Goal: Task Accomplishment & Management: Manage account settings

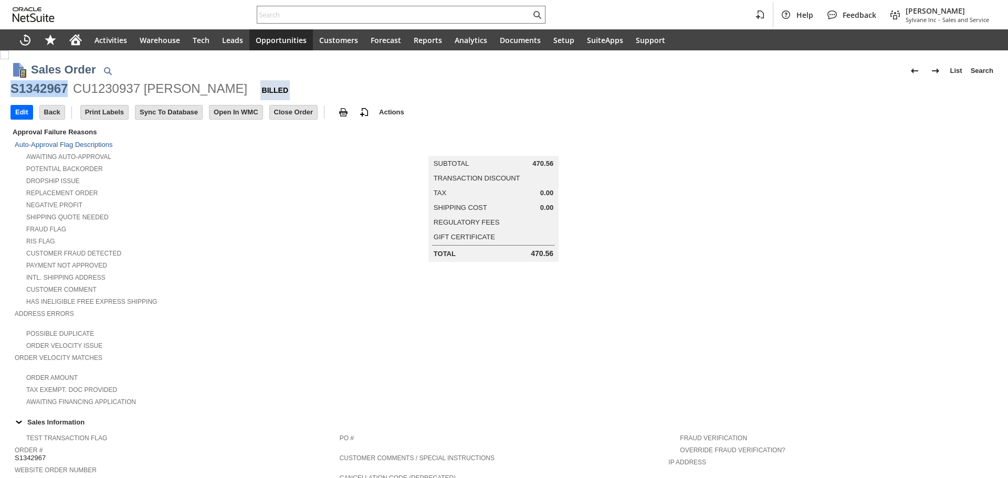
click at [83, 88] on div "CU1230937 [PERSON_NAME]" at bounding box center [160, 88] width 174 height 17
copy div "CU1230937"
paste input "2257182841"
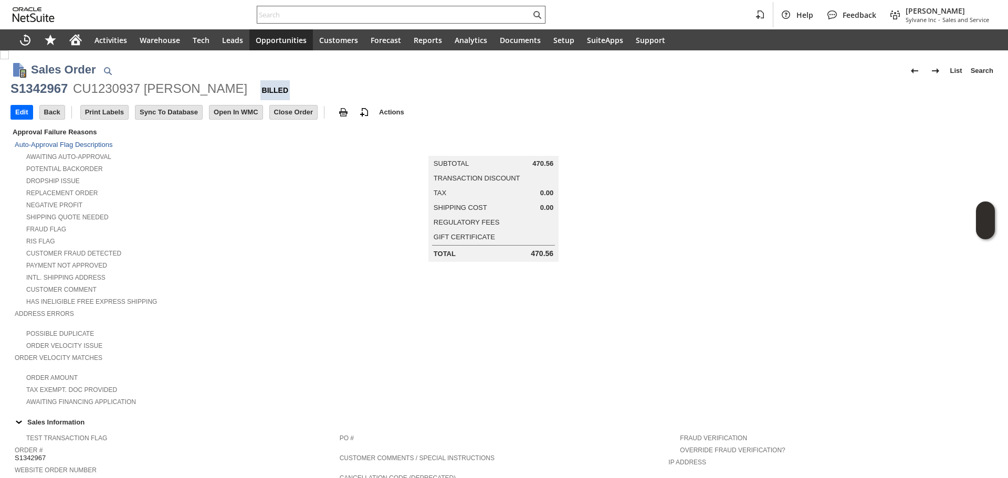
click at [408, 15] on input "text" at bounding box center [394, 14] width 274 height 13
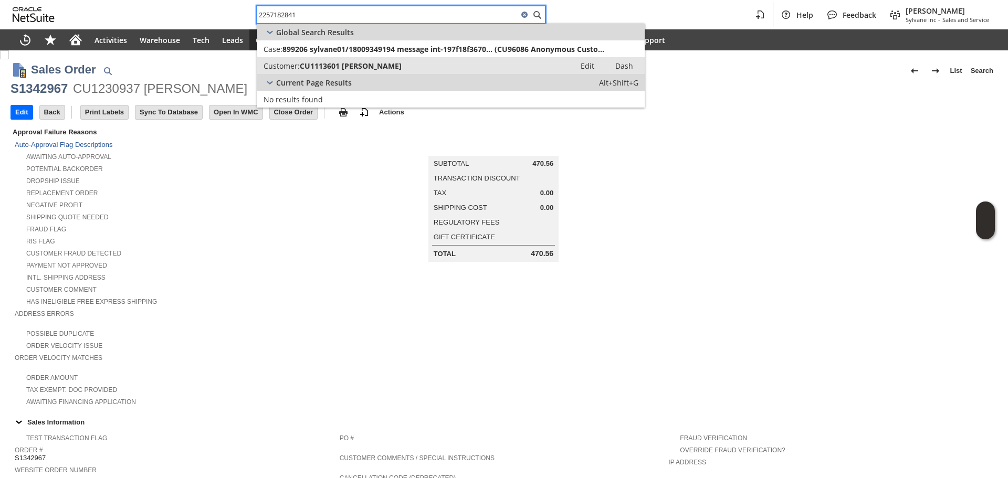
type input "2257182841"
click at [417, 65] on div "Customer: CU1113601 jeffery parault" at bounding box center [417, 66] width 306 height 10
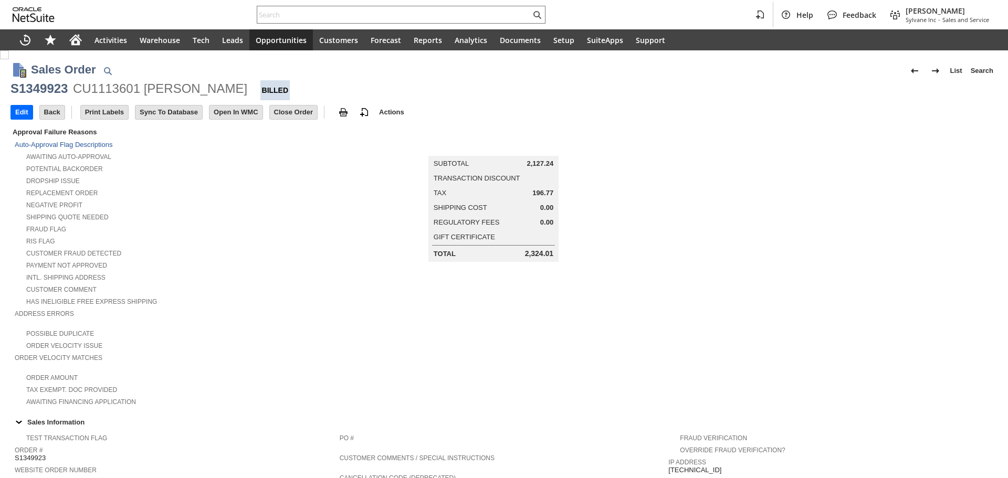
scroll to position [486, 0]
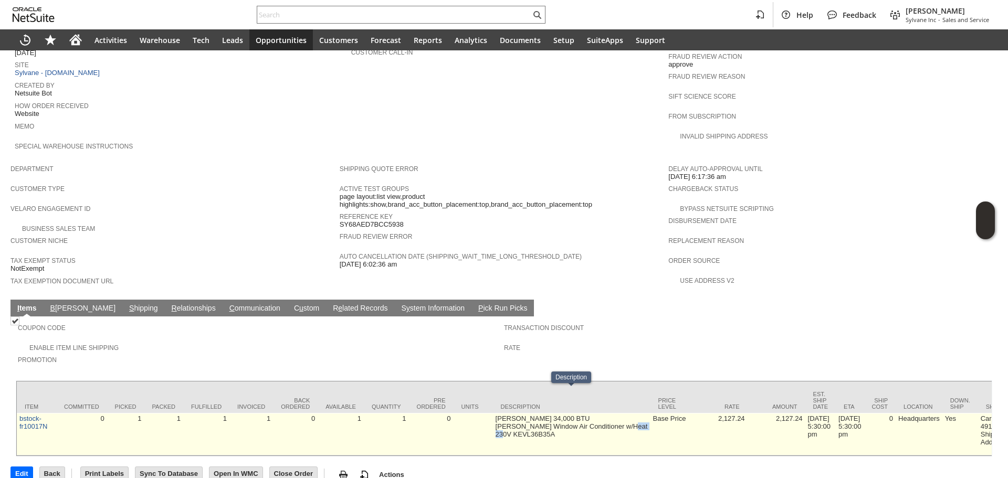
drag, startPoint x: 602, startPoint y: 403, endPoint x: 615, endPoint y: 407, distance: 13.3
click at [615, 413] on td "Friedrich 34,000 BTU Kuhl Window Air Conditioner w/Heat 230V KEVL36B35A" at bounding box center [572, 434] width 158 height 43
click at [608, 406] on div at bounding box center [608, 406] width 0 height 0
drag, startPoint x: 571, startPoint y: 409, endPoint x: 420, endPoint y: 410, distance: 151.2
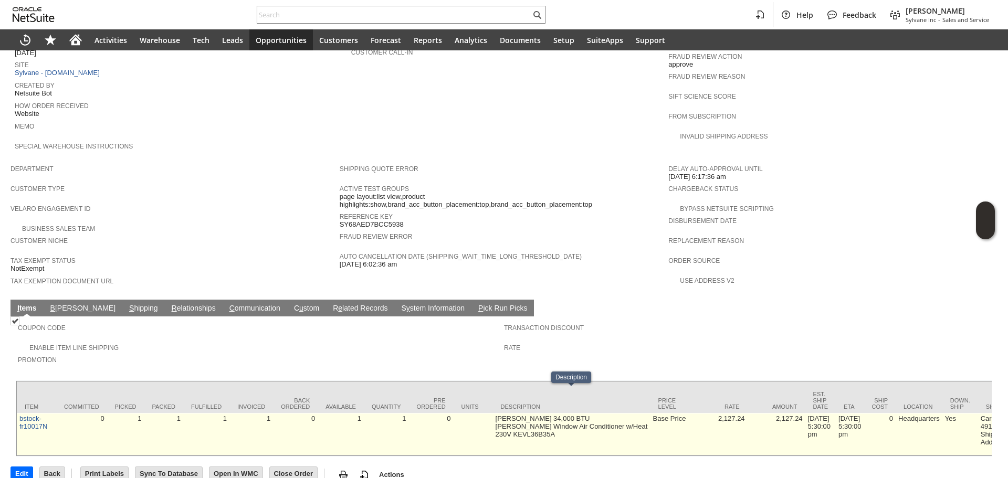
click at [388, 413] on td "1" at bounding box center [386, 434] width 45 height 43
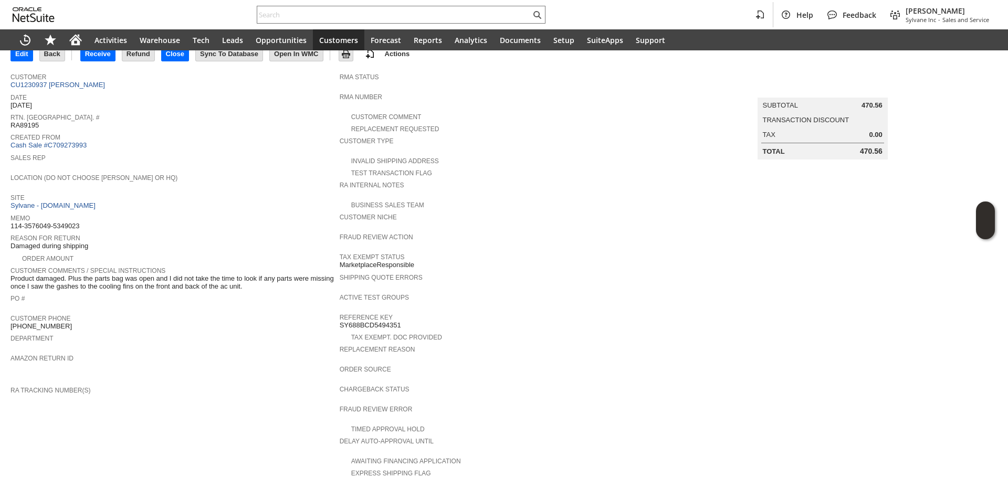
scroll to position [42, 0]
